Goal: Task Accomplishment & Management: Manage account settings

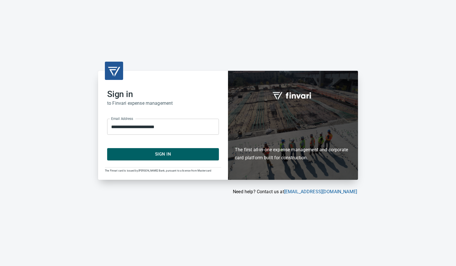
click at [165, 158] on span "Sign In" at bounding box center [162, 153] width 99 height 7
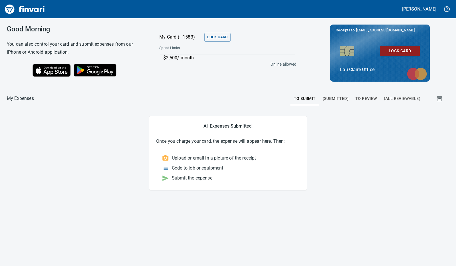
click at [368, 98] on span "To Review" at bounding box center [366, 98] width 22 height 7
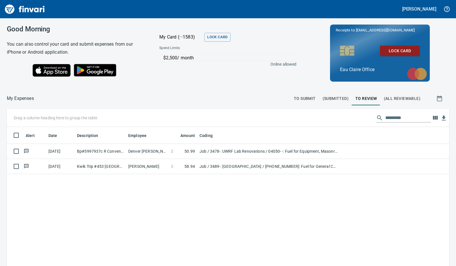
scroll to position [198, 433]
click at [226, 199] on div "Alert Date Description Employee Amount Coding [DATE] Bp#5997937c R Convenie [GE…" at bounding box center [228, 228] width 442 height 203
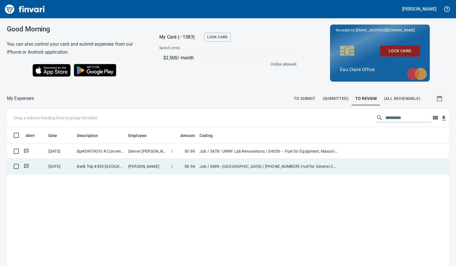
click at [217, 168] on td "Job / 3489-: [GEOGRAPHIC_DATA] / [PHONE_NUMBER]: Fuel for General Conditions/CM…" at bounding box center [268, 166] width 142 height 15
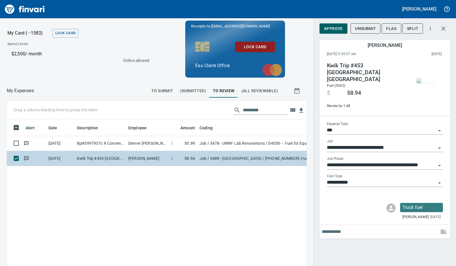
scroll to position [194, 287]
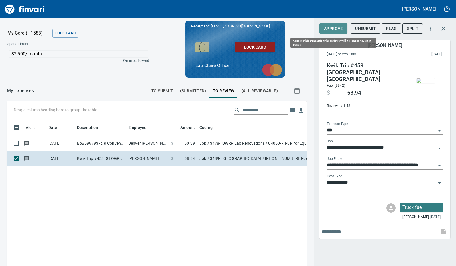
click at [340, 30] on span "Approve" at bounding box center [333, 28] width 19 height 7
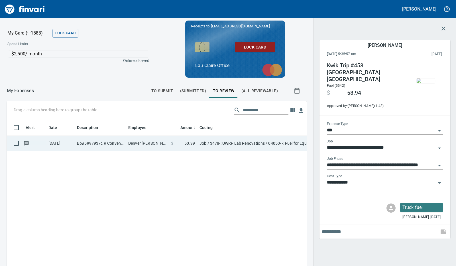
click at [169, 144] on td "$ 50.99" at bounding box center [183, 143] width 28 height 15
type input "**********"
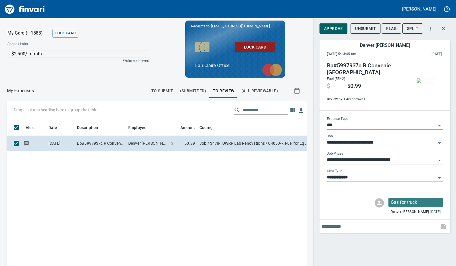
click at [339, 33] on button "Approve" at bounding box center [333, 28] width 28 height 11
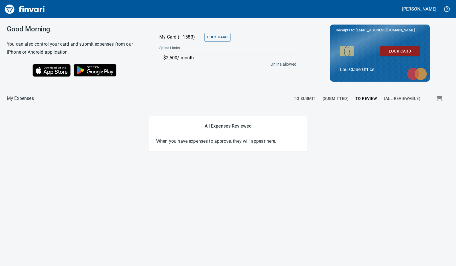
click at [108, 166] on div "Good Morning You can also control your card and submit expenses from our iPhone…" at bounding box center [228, 141] width 456 height 247
